Goal: Transaction & Acquisition: Purchase product/service

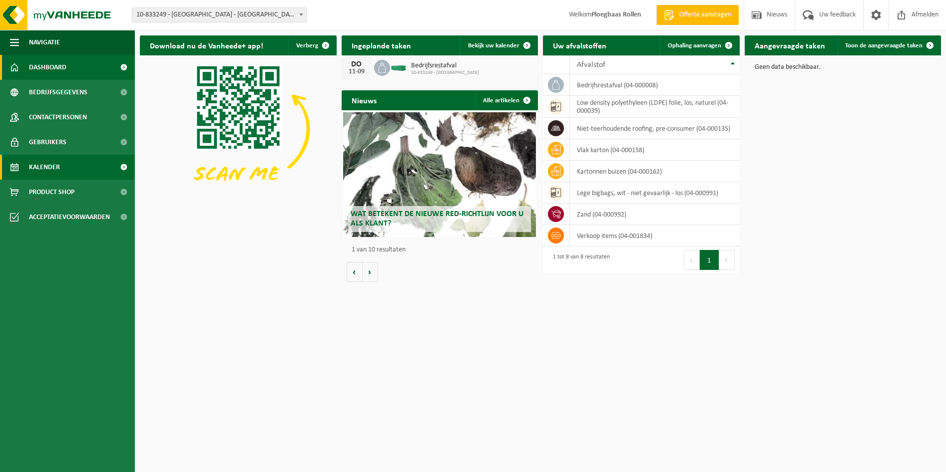
click at [108, 166] on link "Kalender" at bounding box center [67, 167] width 135 height 25
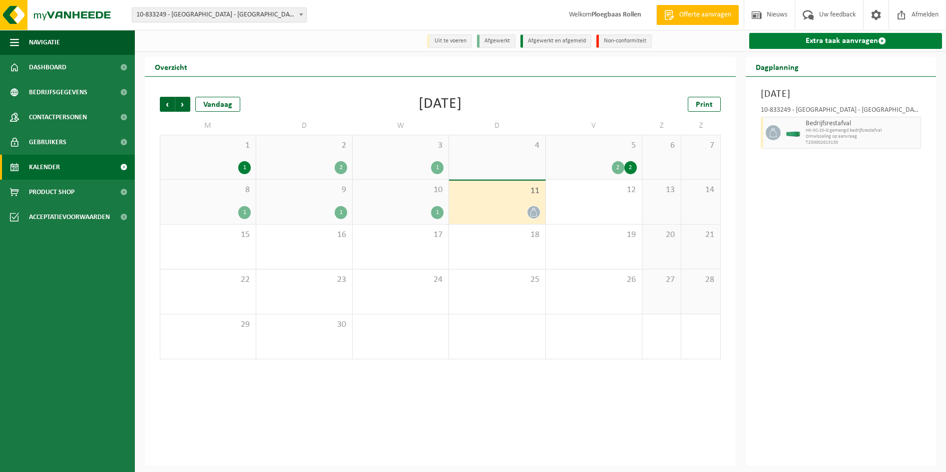
click at [876, 37] on link "Extra taak aanvragen" at bounding box center [845, 41] width 193 height 16
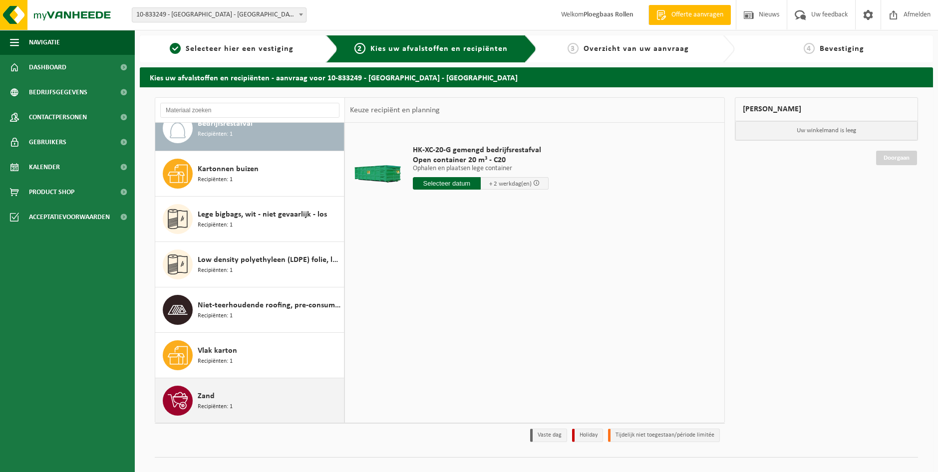
scroll to position [17, 0]
click at [266, 393] on div "Zand Recipiënten: 1" at bounding box center [270, 401] width 144 height 30
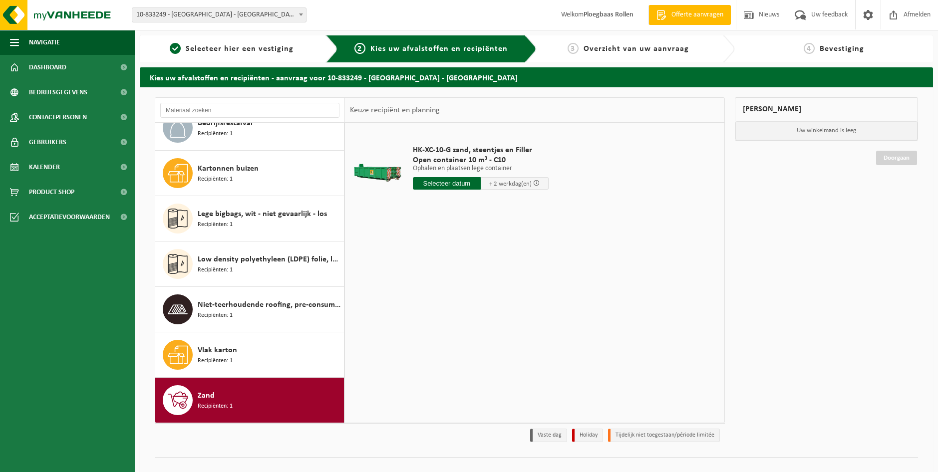
click at [452, 181] on input "text" at bounding box center [447, 183] width 68 height 12
click at [423, 274] on div "15" at bounding box center [421, 272] width 17 height 16
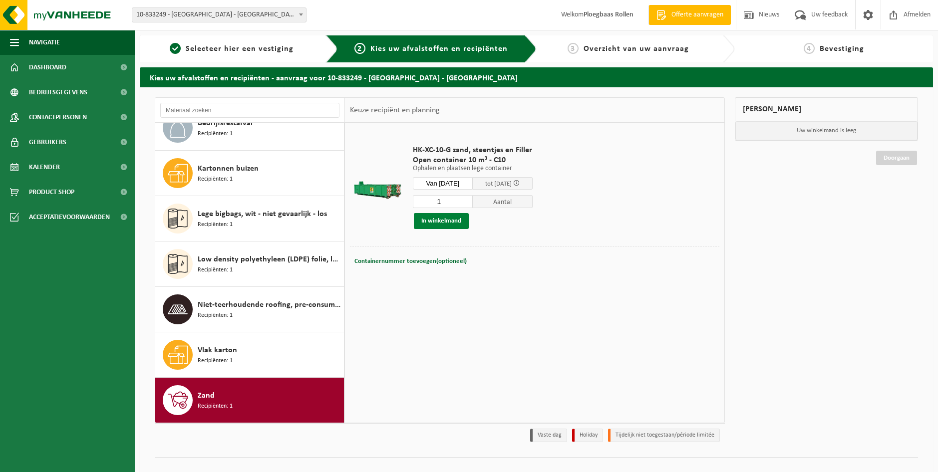
click at [453, 216] on button "In winkelmand" at bounding box center [441, 221] width 55 height 16
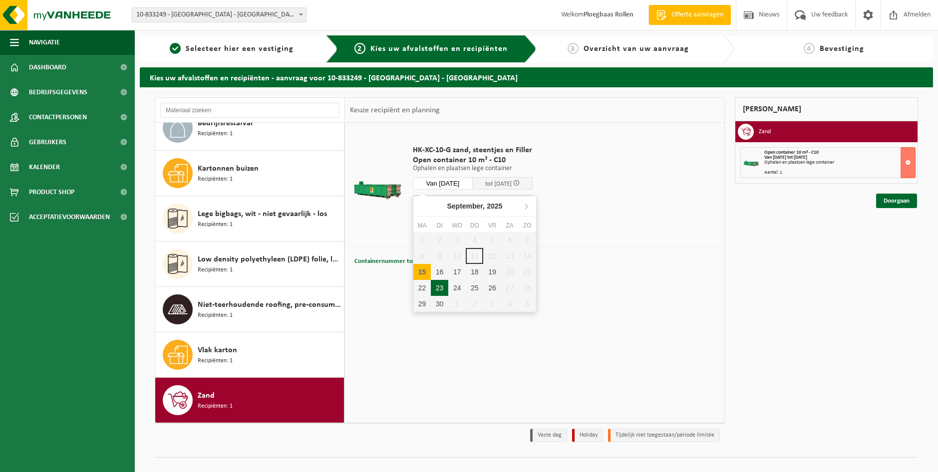
click at [464, 182] on input "Van 2025-09-15" at bounding box center [443, 183] width 60 height 12
click at [459, 287] on div "24" at bounding box center [456, 288] width 17 height 16
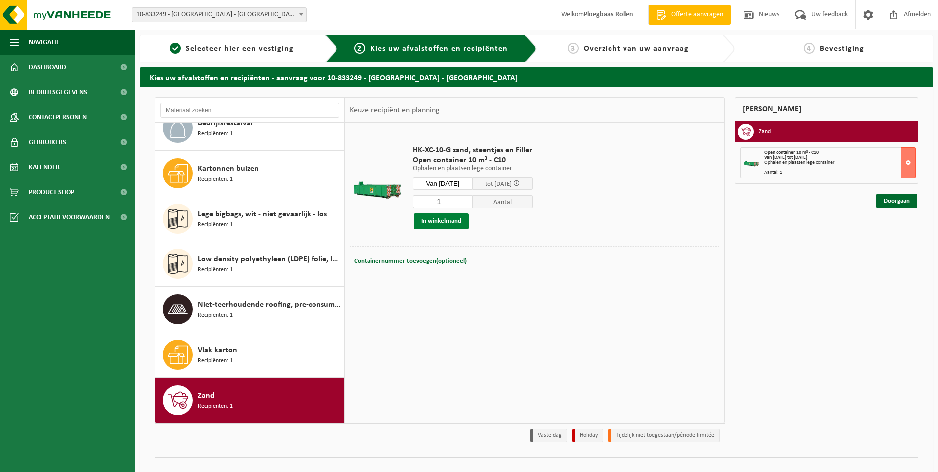
click at [449, 218] on button "In winkelmand" at bounding box center [441, 221] width 55 height 16
click at [462, 180] on input "Van 2025-09-24" at bounding box center [443, 183] width 60 height 12
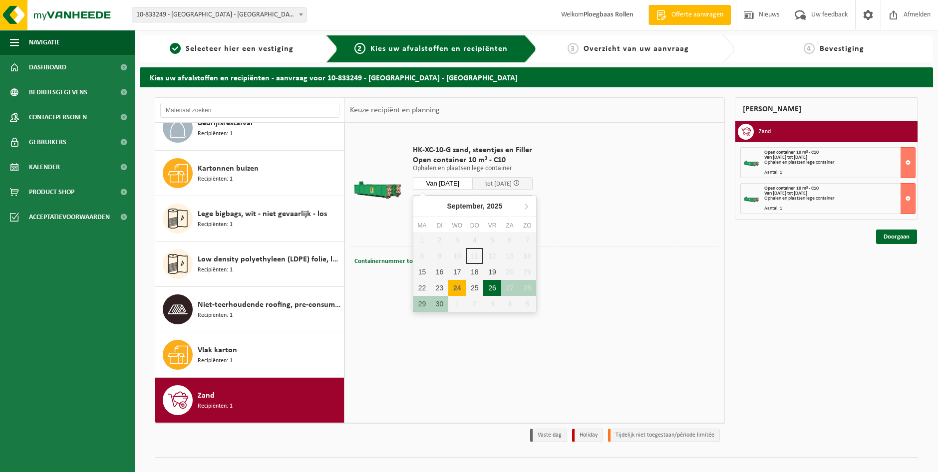
click at [497, 291] on div "26" at bounding box center [491, 288] width 17 height 16
type input "Van 2025-09-26"
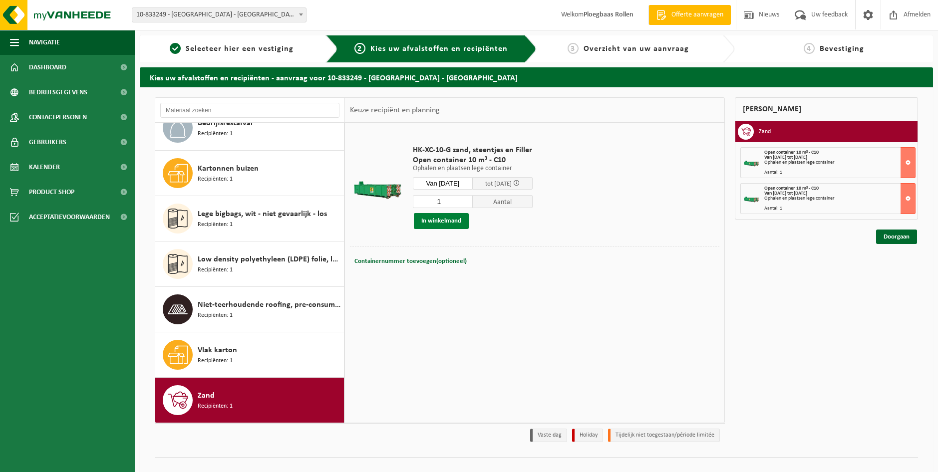
click at [452, 220] on button "In winkelmand" at bounding box center [441, 221] width 55 height 16
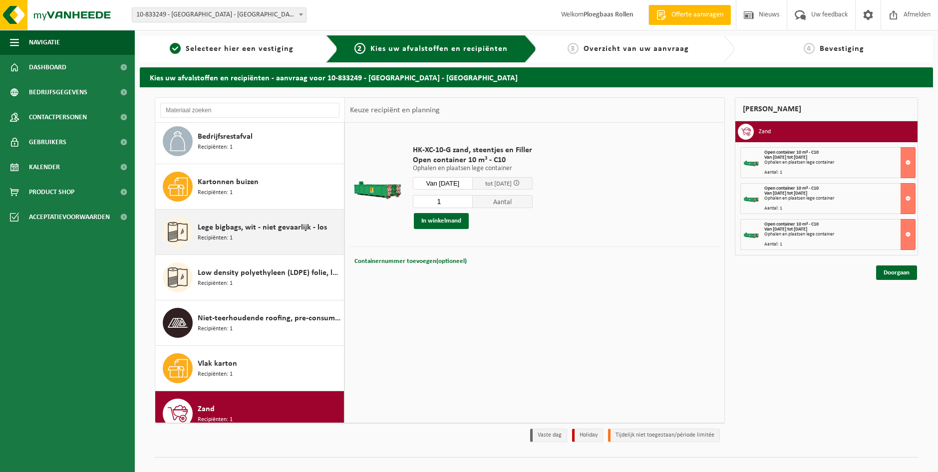
scroll to position [0, 0]
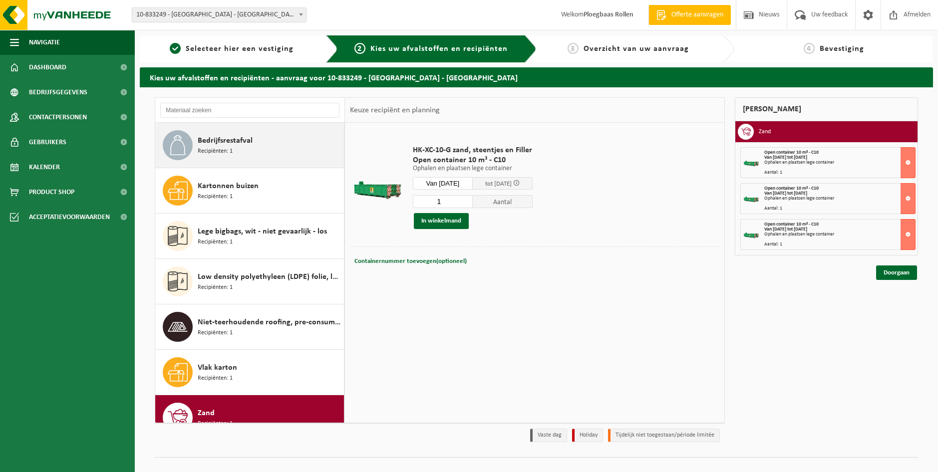
click at [254, 142] on div "Bedrijfsrestafval Recipiënten: 1" at bounding box center [270, 145] width 144 height 30
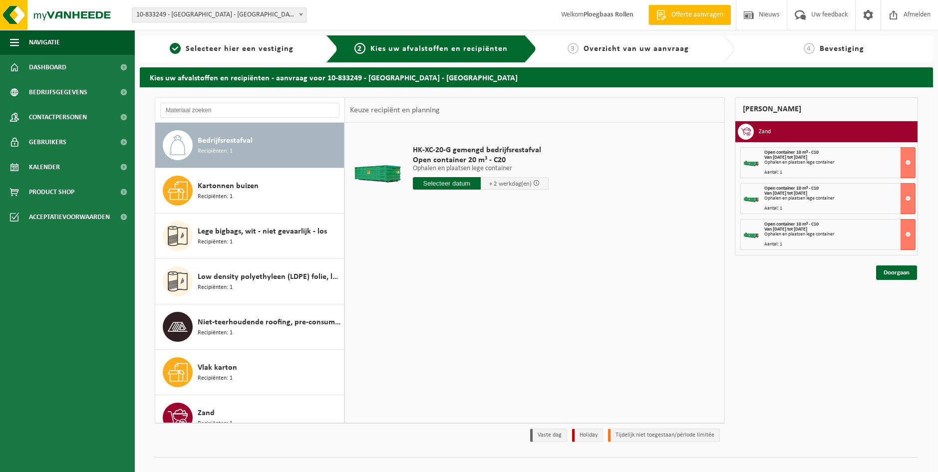
click at [464, 185] on input "text" at bounding box center [447, 183] width 68 height 12
click at [439, 272] on div "16" at bounding box center [439, 272] width 17 height 16
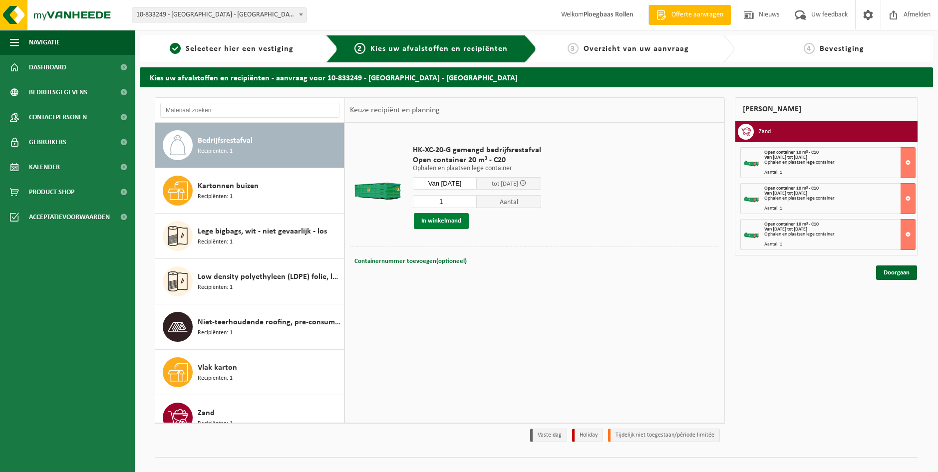
click at [452, 221] on button "In winkelmand" at bounding box center [441, 221] width 55 height 16
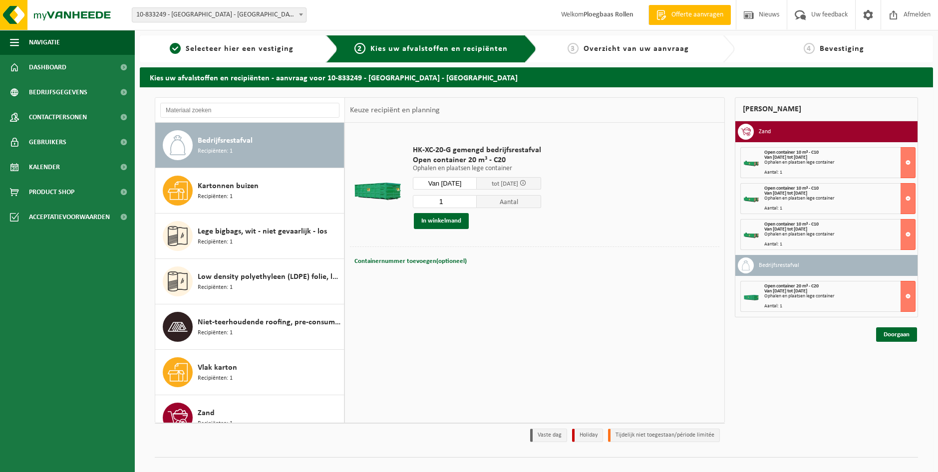
click at [469, 182] on input "Van 2025-09-16" at bounding box center [445, 183] width 64 height 12
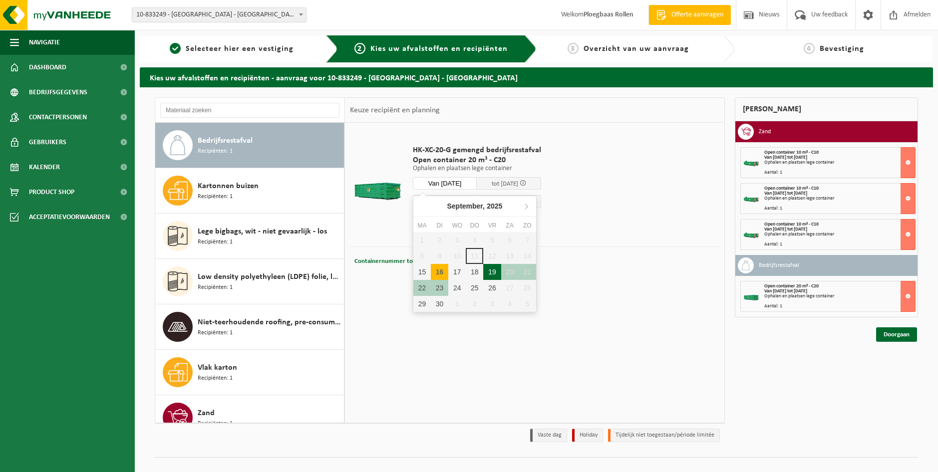
click at [492, 271] on div "19" at bounding box center [491, 272] width 17 height 16
type input "Van 2025-09-19"
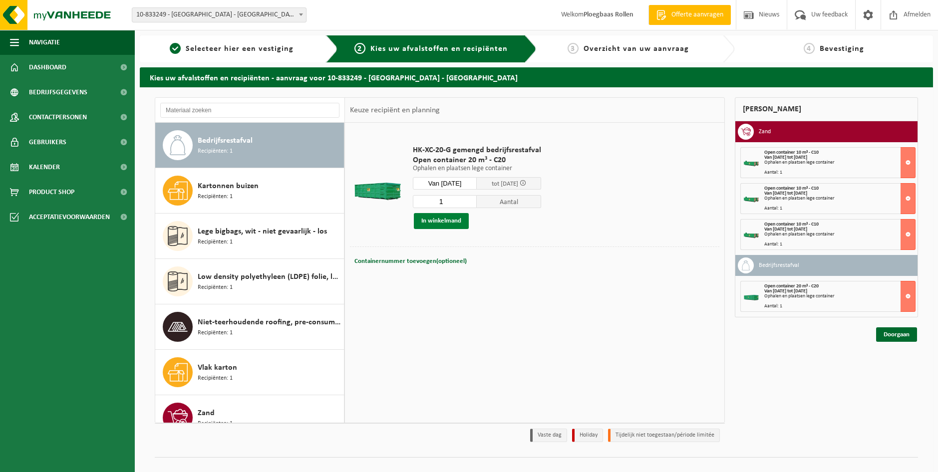
click at [454, 220] on button "In winkelmand" at bounding box center [441, 221] width 55 height 16
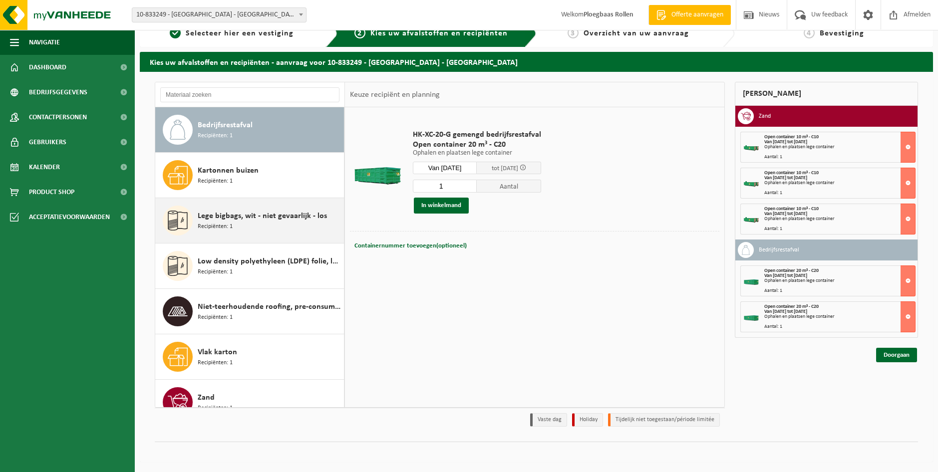
click at [253, 215] on span "Lege bigbags, wit - niet gevaarlijk - los" at bounding box center [262, 216] width 129 height 12
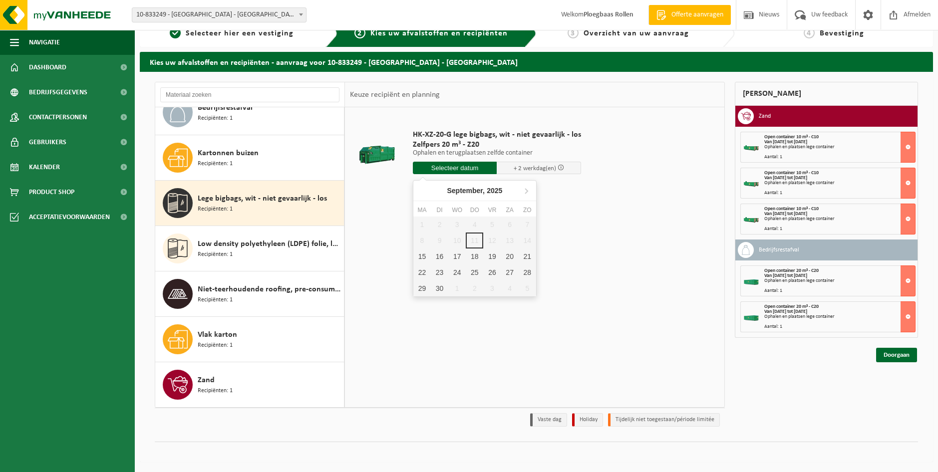
click at [458, 170] on input "text" at bounding box center [455, 168] width 84 height 12
click at [438, 258] on div "16" at bounding box center [439, 257] width 17 height 16
type input "Van 2025-09-16"
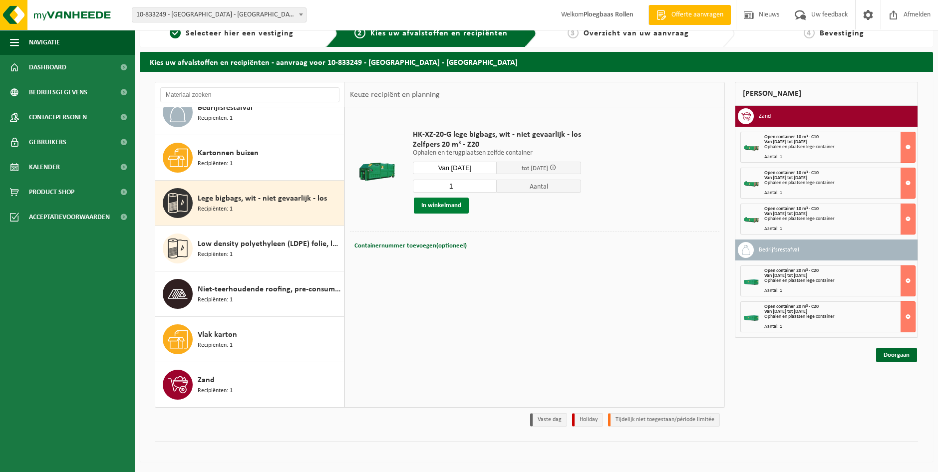
click at [441, 206] on button "In winkelmand" at bounding box center [441, 206] width 55 height 16
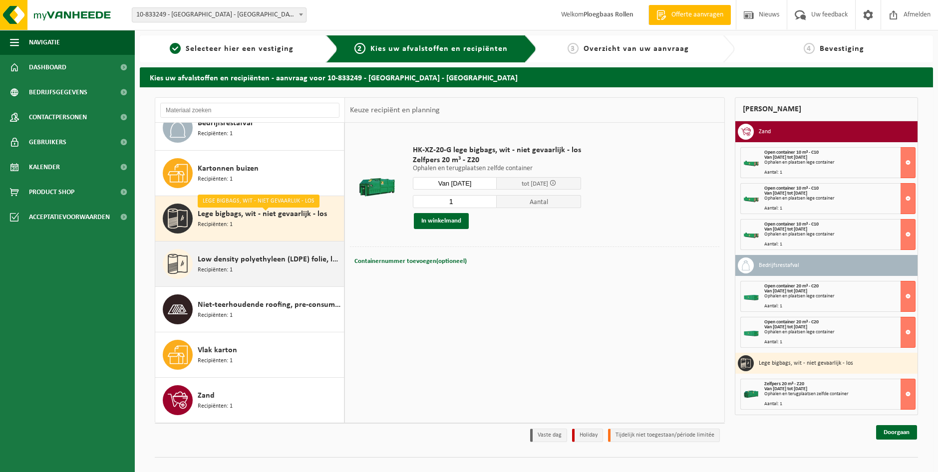
scroll to position [0, 0]
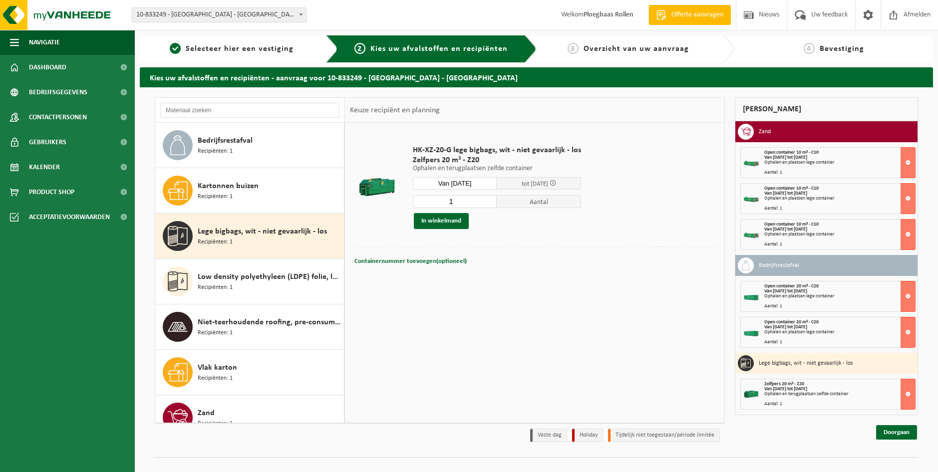
click at [803, 199] on div "Ophalen en plaatsen lege container" at bounding box center [840, 198] width 151 height 5
click at [911, 199] on button at bounding box center [908, 198] width 15 height 31
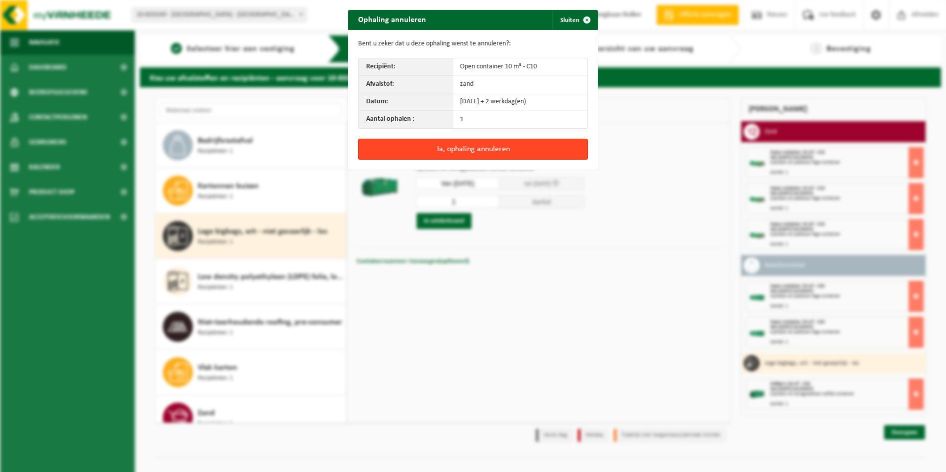
click at [527, 151] on button "Ja, ophaling annuleren" at bounding box center [473, 149] width 230 height 21
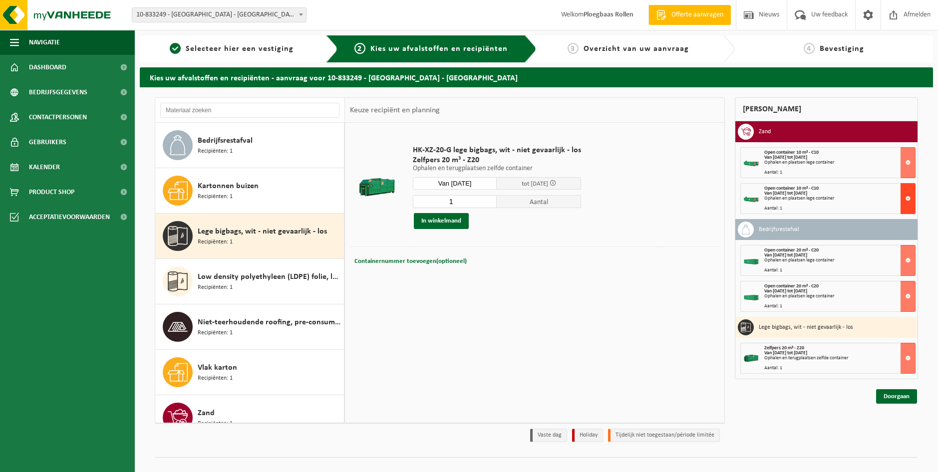
click at [909, 197] on button at bounding box center [908, 198] width 15 height 31
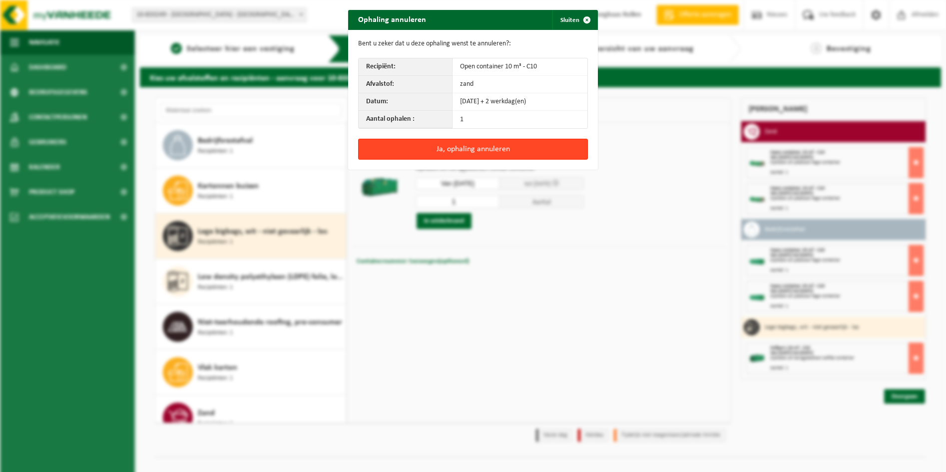
click at [506, 148] on button "Ja, ophaling annuleren" at bounding box center [473, 149] width 230 height 21
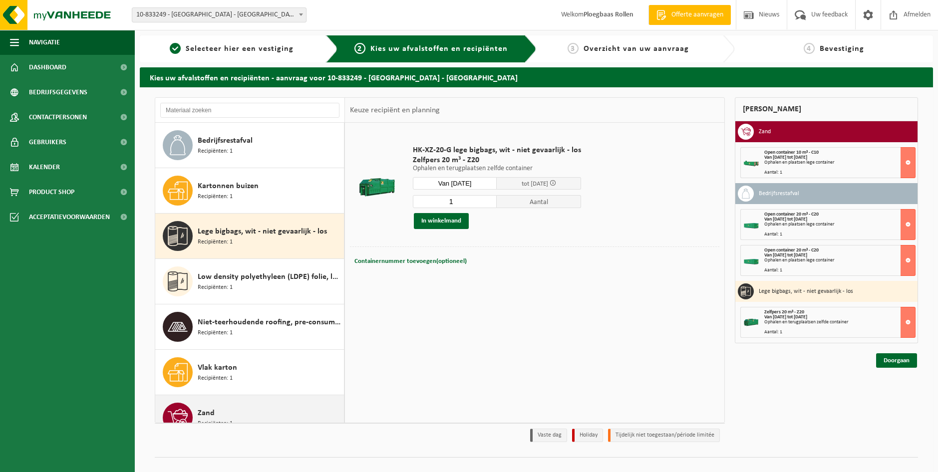
click at [257, 403] on div "Zand Recipiënten: 1" at bounding box center [270, 418] width 144 height 30
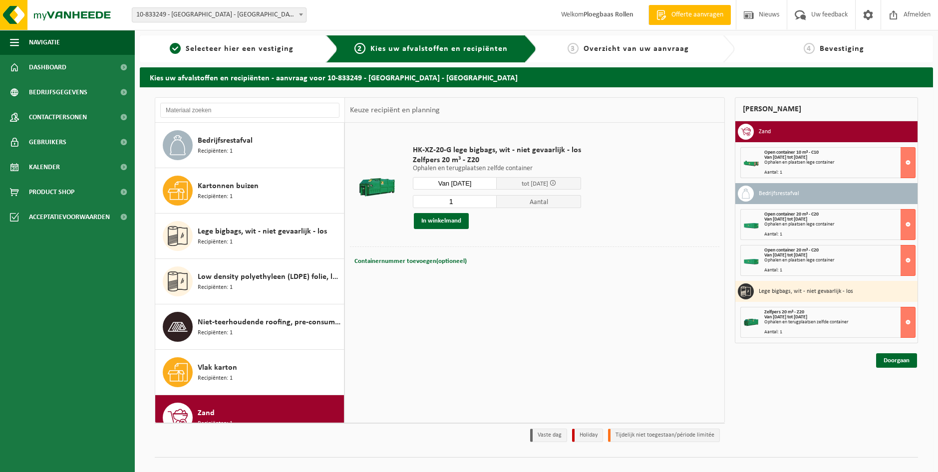
scroll to position [17, 0]
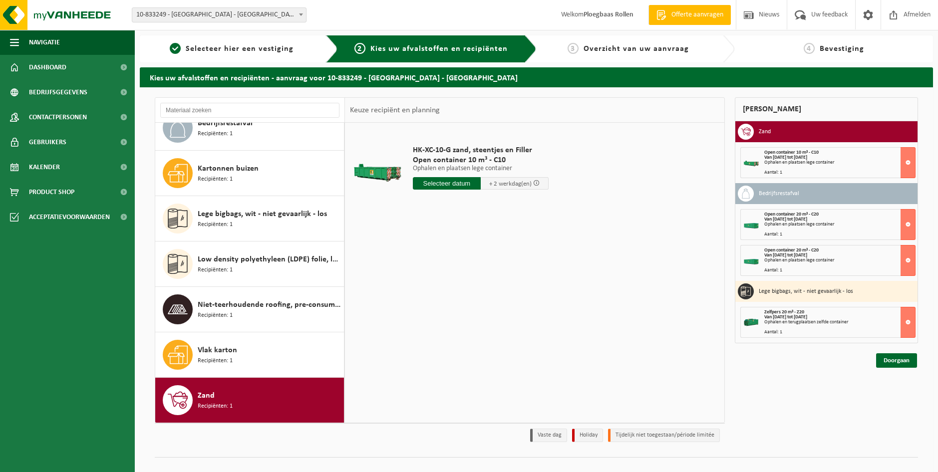
click at [471, 185] on input "text" at bounding box center [447, 183] width 68 height 12
click at [454, 270] on div "17" at bounding box center [456, 272] width 17 height 16
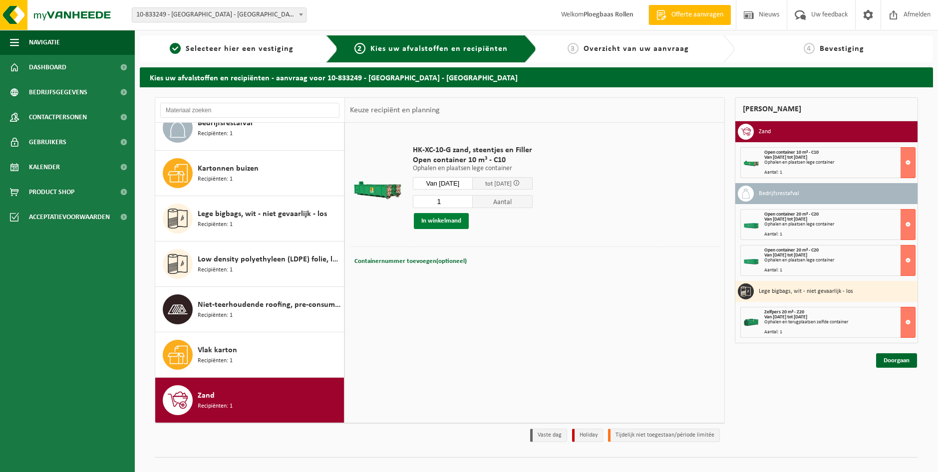
click at [443, 219] on button "In winkelmand" at bounding box center [441, 221] width 55 height 16
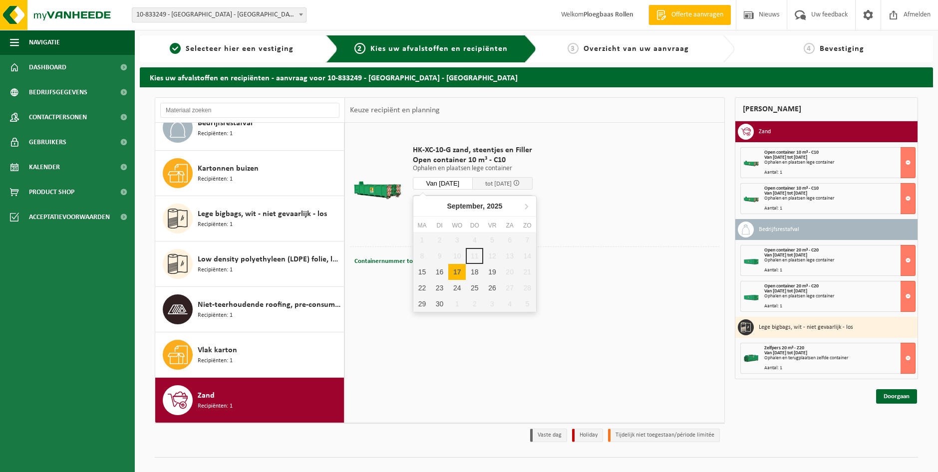
click at [471, 180] on input "Van 2025-09-17" at bounding box center [443, 183] width 60 height 12
click at [495, 273] on div "19" at bounding box center [491, 272] width 17 height 16
type input "Van 2025-09-19"
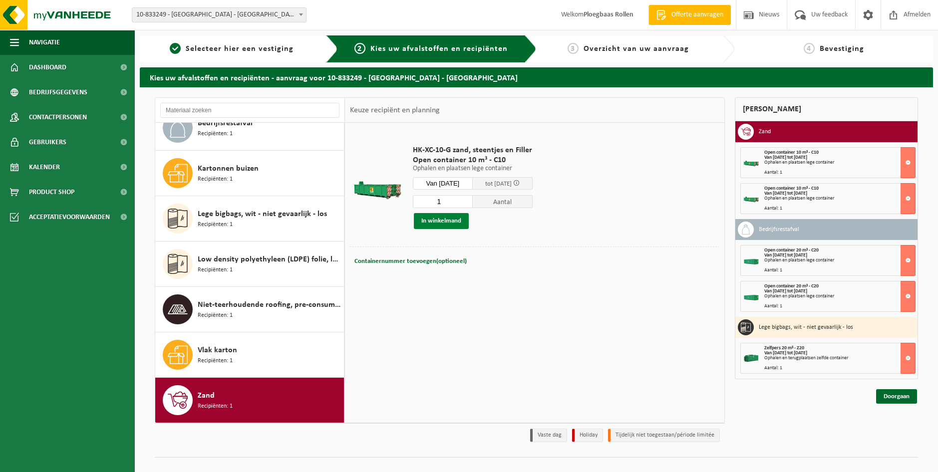
click at [451, 219] on button "In winkelmand" at bounding box center [441, 221] width 55 height 16
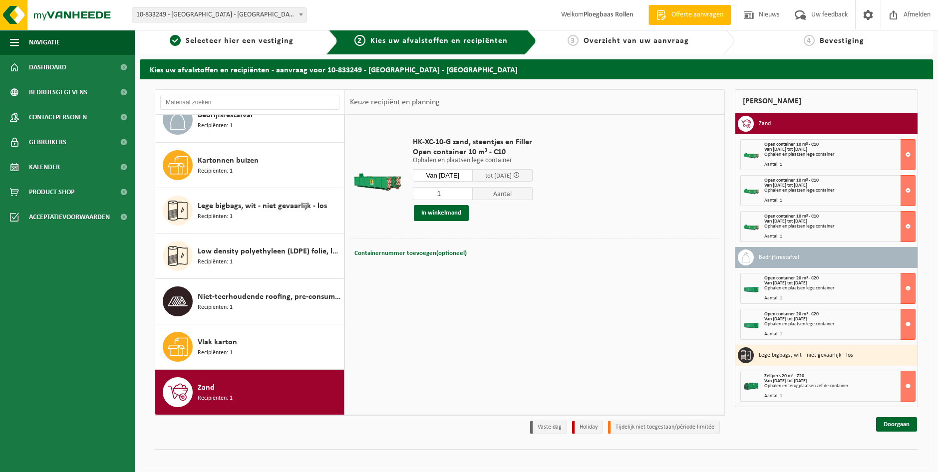
scroll to position [15, 0]
